Goal: Navigation & Orientation: Find specific page/section

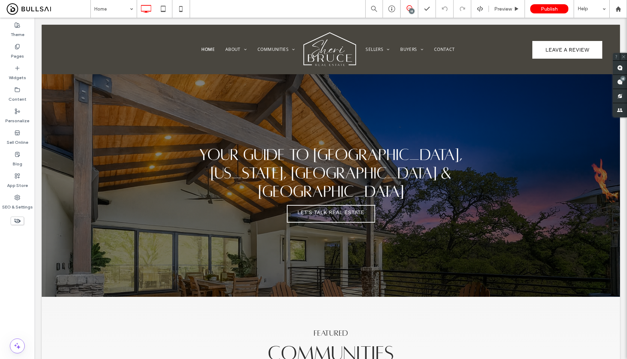
click at [182, 6] on div at bounding box center [313, 179] width 627 height 359
click at [183, 7] on div at bounding box center [313, 179] width 627 height 359
click at [544, 162] on div "Your Guide to Placer, Nevada, Sacramento & El Dorado Counties Let's Talk Real E…" at bounding box center [331, 185] width 578 height 222
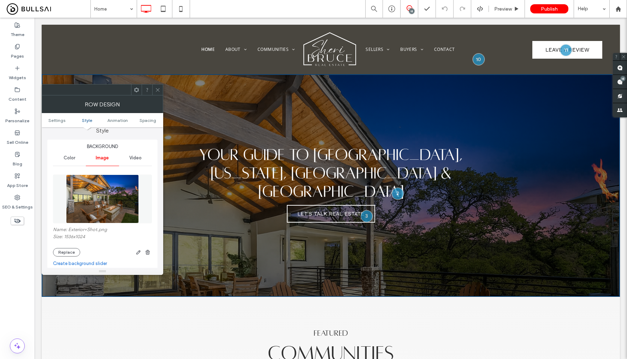
scroll to position [77, 0]
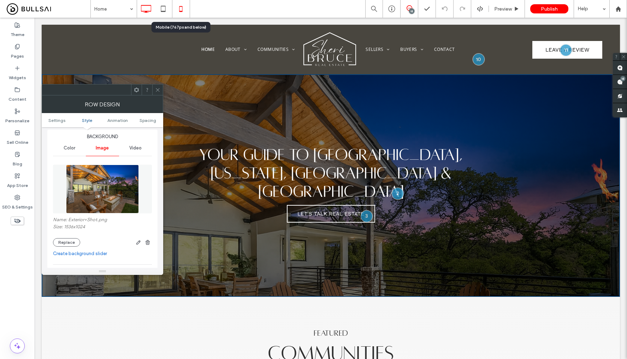
click at [181, 12] on icon at bounding box center [181, 9] width 14 height 14
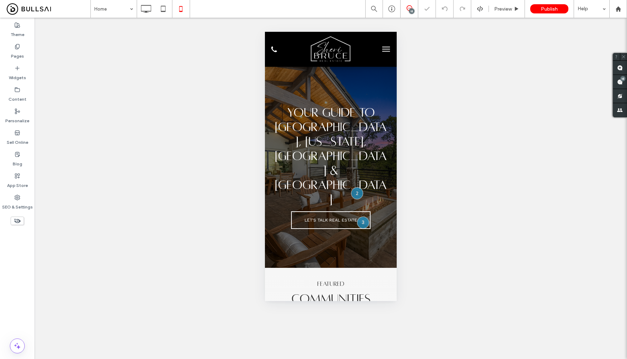
scroll to position [0, 0]
click at [159, 10] on icon at bounding box center [163, 9] width 14 height 14
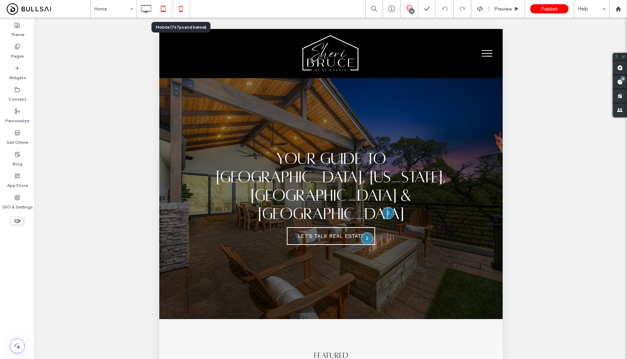
click at [180, 1] on div at bounding box center [181, 9] width 18 height 18
click at [181, 9] on icon at bounding box center [181, 9] width 14 height 14
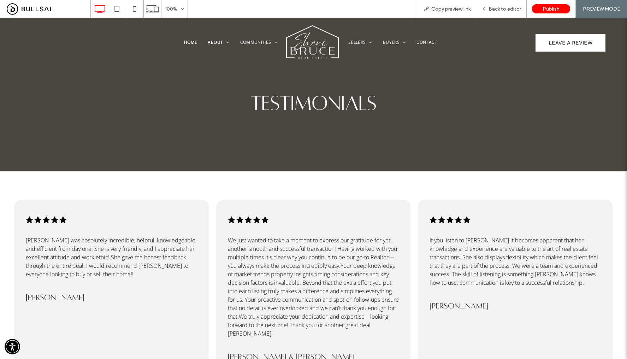
click at [192, 42] on span "Home" at bounding box center [190, 42] width 13 height 6
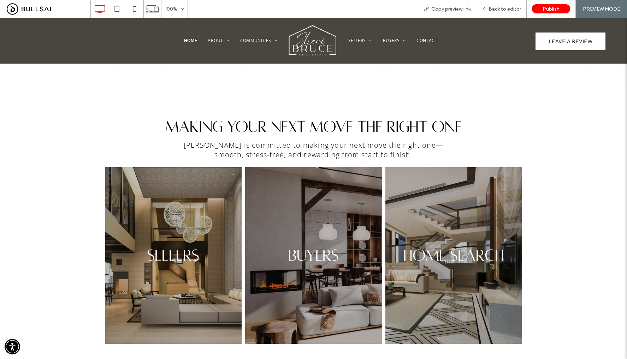
scroll to position [463, 0]
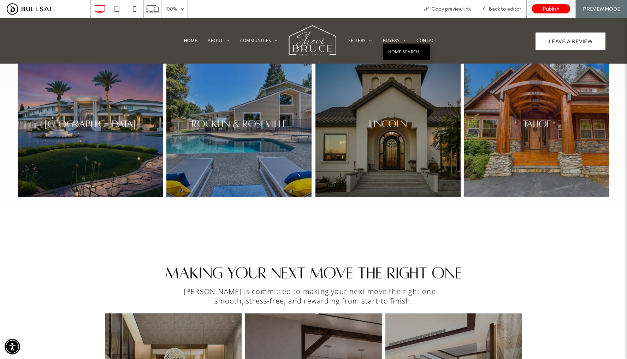
click at [393, 49] on span "Home Search" at bounding box center [403, 52] width 31 height 6
